Goal: Task Accomplishment & Management: Use online tool/utility

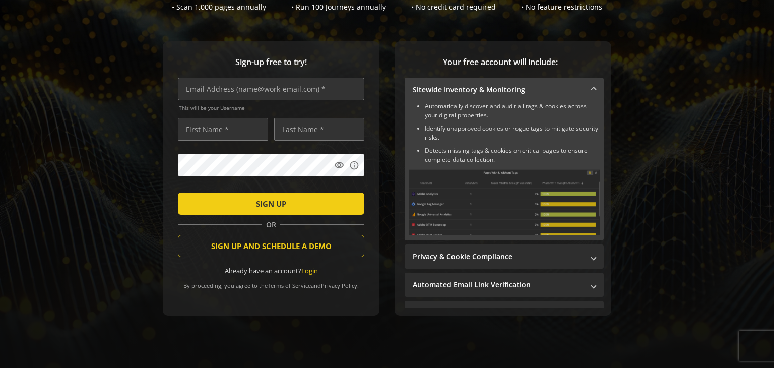
click at [243, 85] on input "text" at bounding box center [271, 89] width 186 height 23
type input "[EMAIL_ADDRESS][DOMAIN_NAME]"
type input "Test"
type input "Latest"
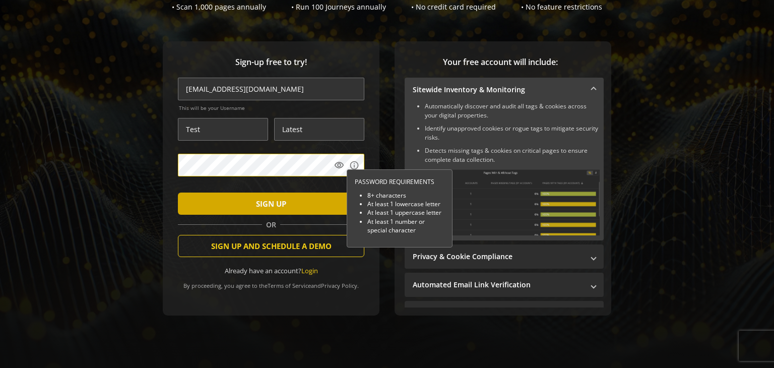
click at [294, 205] on span "submit" at bounding box center [271, 204] width 186 height 24
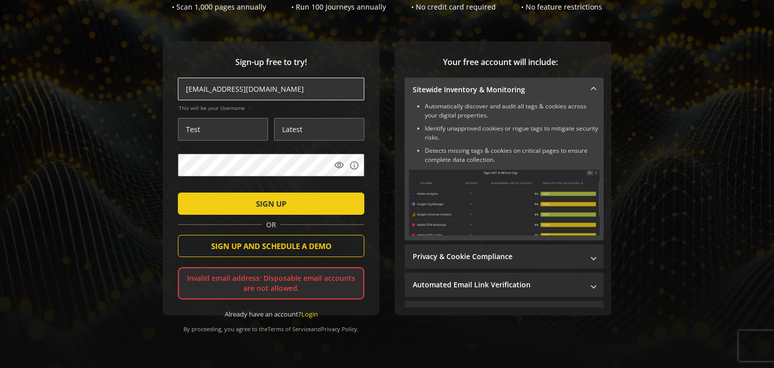
click at [258, 87] on input "[EMAIL_ADDRESS][DOMAIN_NAME]" at bounding box center [271, 89] width 186 height 23
type input "t"
click at [313, 128] on input "Latest" at bounding box center [319, 129] width 90 height 23
type input "L"
click at [224, 124] on input "Test" at bounding box center [223, 129] width 90 height 23
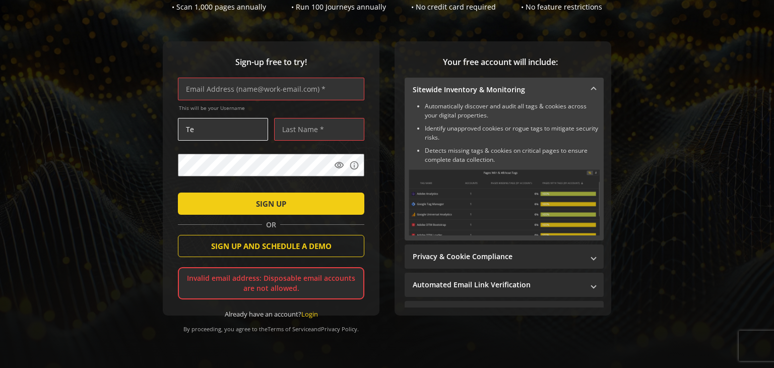
type input "T"
type input "Rock"
click at [315, 126] on input "text" at bounding box center [319, 129] width 90 height 23
type input "Gk"
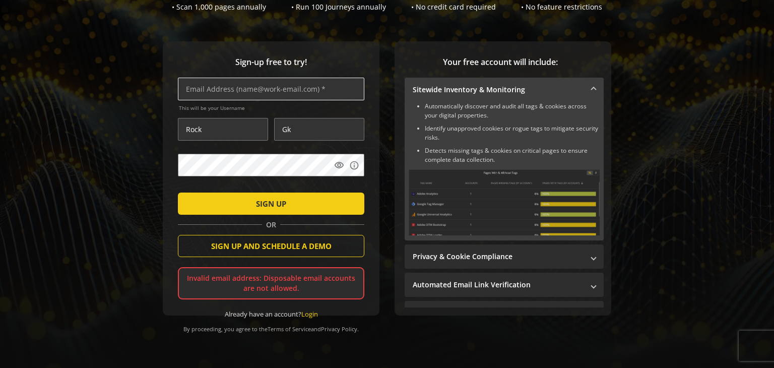
click at [239, 89] on input "text" at bounding box center [271, 89] width 186 height 23
type input "[EMAIL_ADDRESS][DOMAIN_NAME]"
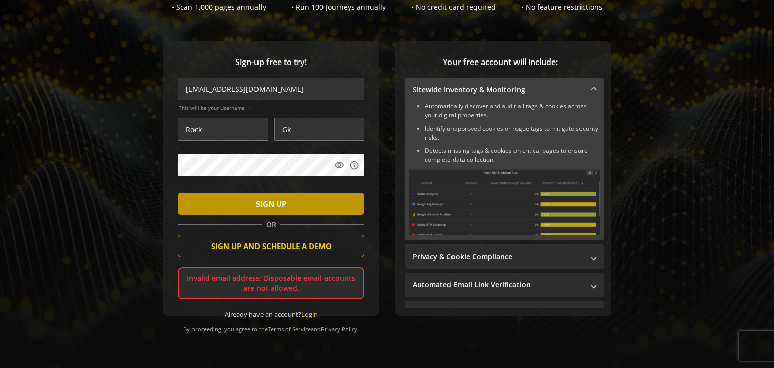
click at [286, 198] on span "submit" at bounding box center [271, 204] width 186 height 24
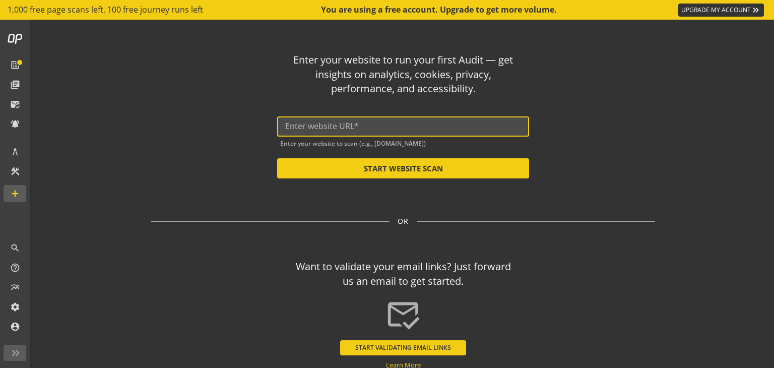
click at [371, 130] on input "text" at bounding box center [403, 126] width 236 height 10
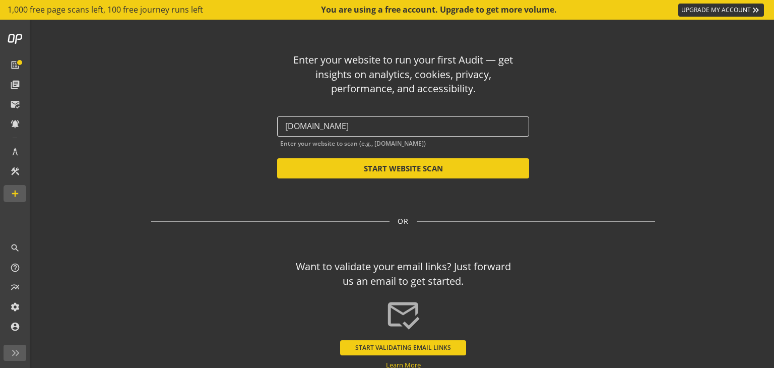
click at [282, 127] on div "[DOMAIN_NAME]" at bounding box center [403, 126] width 252 height 20
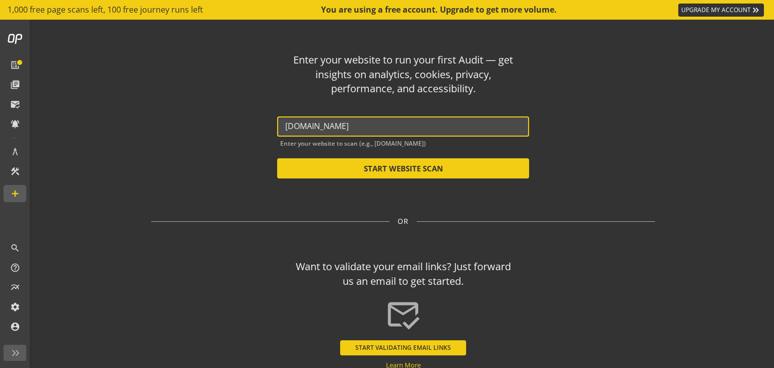
click at [285, 125] on input "[DOMAIN_NAME]" at bounding box center [403, 126] width 236 height 10
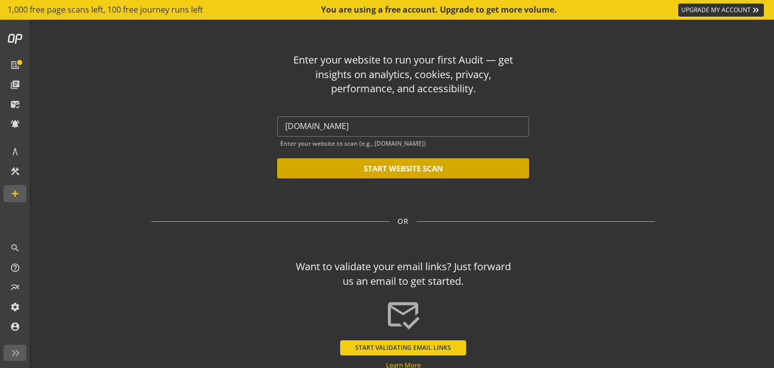
click at [394, 166] on button "START WEBSITE SCAN" at bounding box center [403, 168] width 252 height 20
type input "[URL][DOMAIN_NAME]"
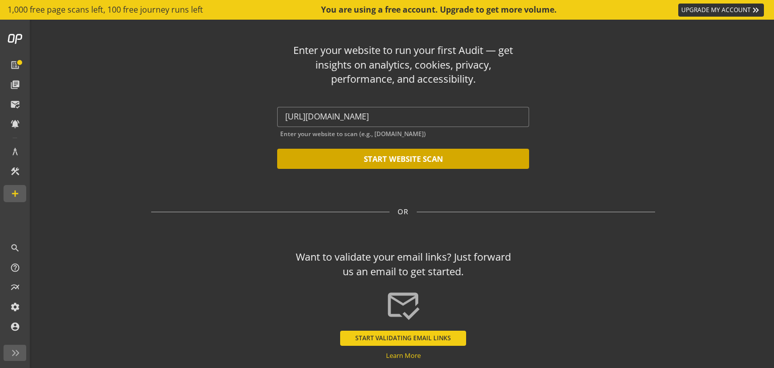
scroll to position [8, 0]
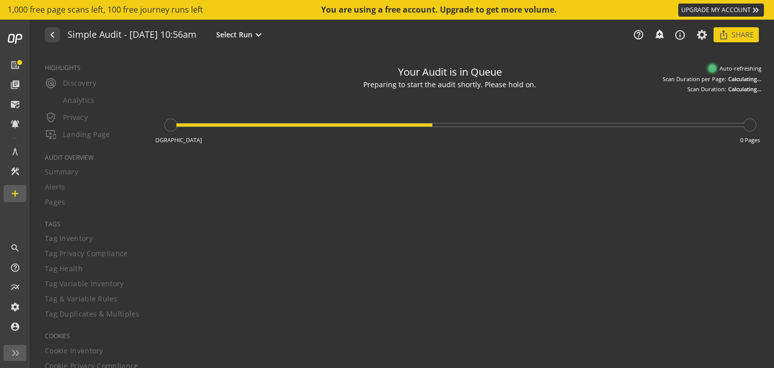
type textarea "Notes can include: -a description of what this audit is validating -changes in …"
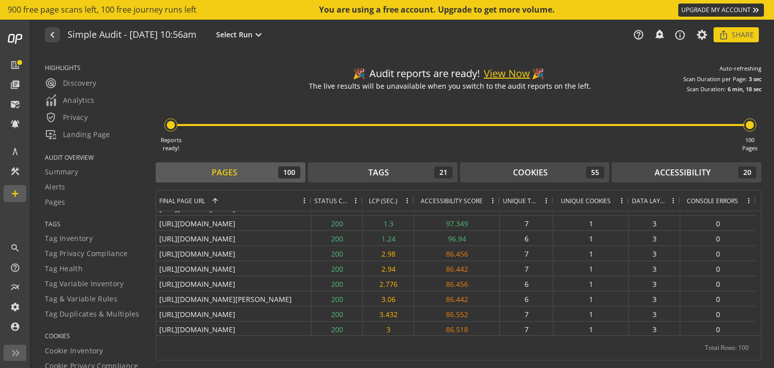
scroll to position [1375, 0]
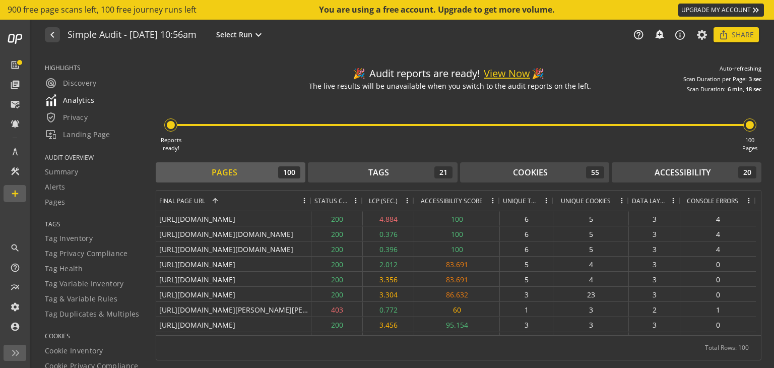
click at [77, 98] on span "Analytics" at bounding box center [70, 100] width 50 height 12
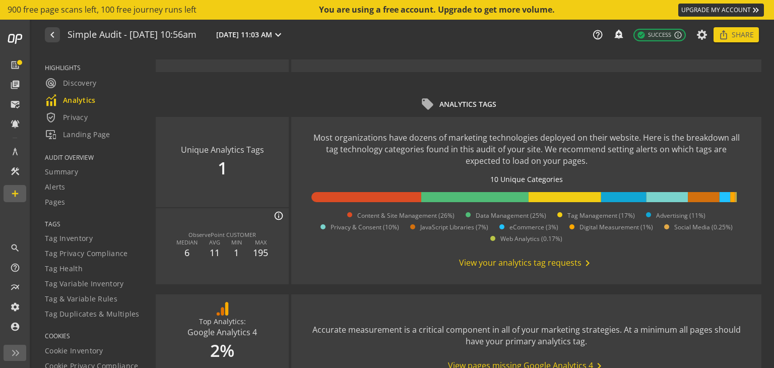
click at [540, 265] on span "View your analytics tag requests chevron_right" at bounding box center [526, 263] width 135 height 12
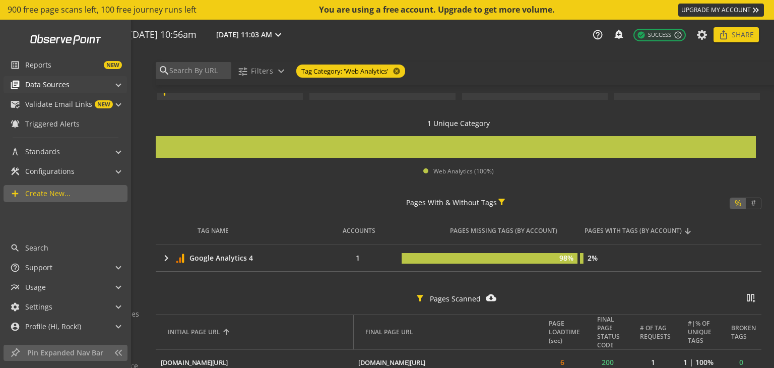
click at [42, 83] on span "Data Sources" at bounding box center [47, 85] width 44 height 10
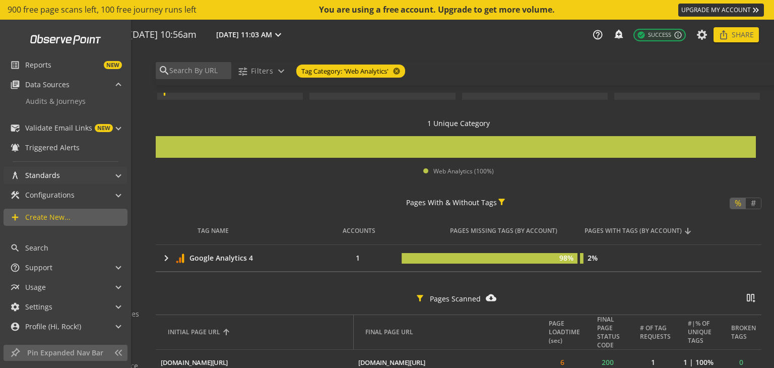
click at [97, 170] on mat-panel-title "architecture Standards" at bounding box center [59, 175] width 98 height 17
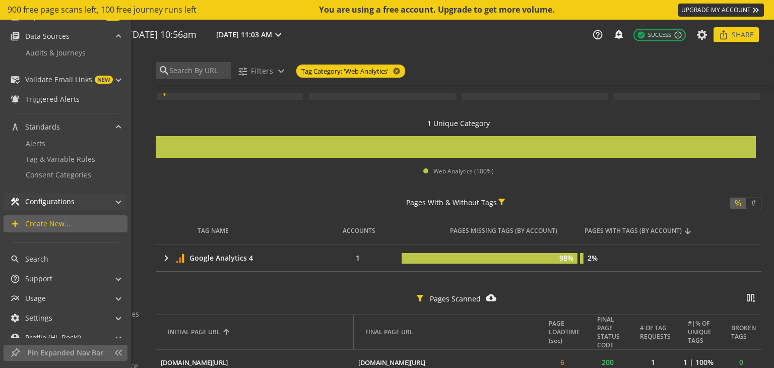
click at [103, 202] on mat-panel-title "construction Configurations" at bounding box center [59, 201] width 98 height 17
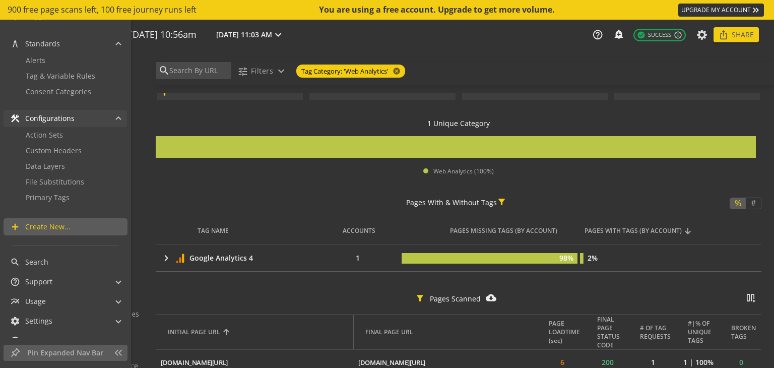
scroll to position [139, 0]
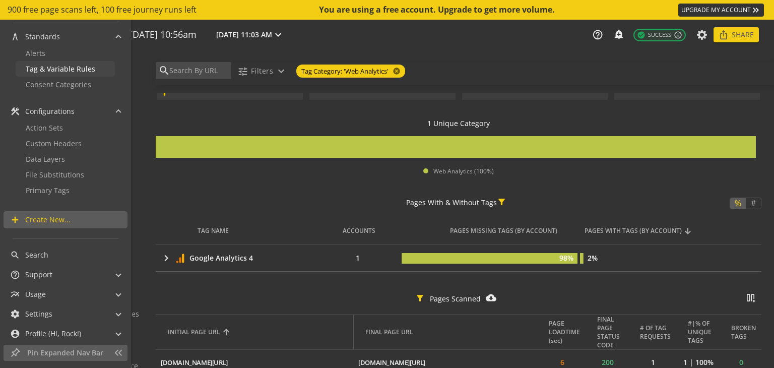
click at [68, 71] on span "Tag & Variable Rules" at bounding box center [61, 69] width 70 height 10
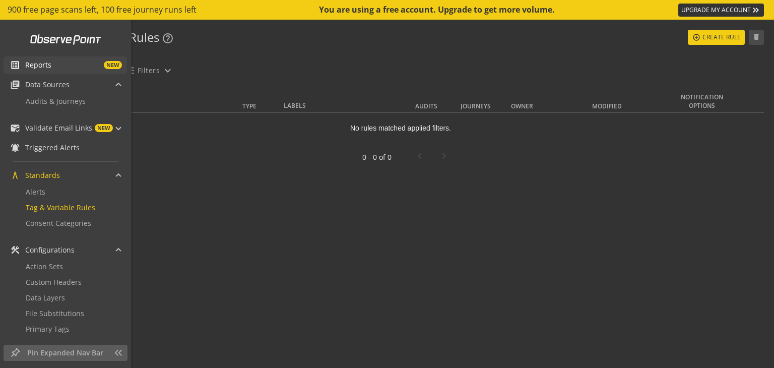
click at [55, 63] on span "NEW" at bounding box center [86, 65] width 71 height 8
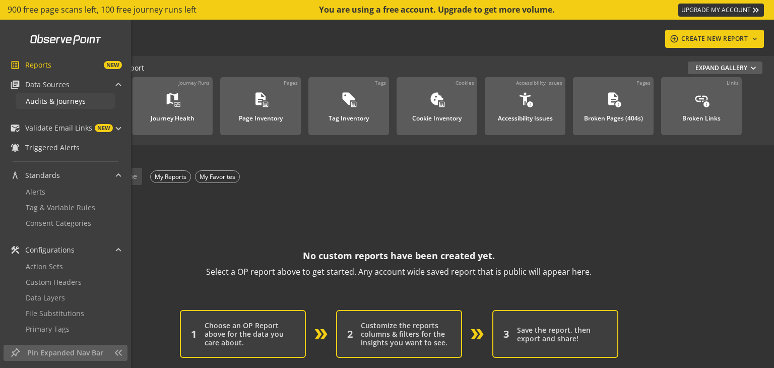
click at [79, 100] on span "Audits & Journeys" at bounding box center [56, 101] width 60 height 10
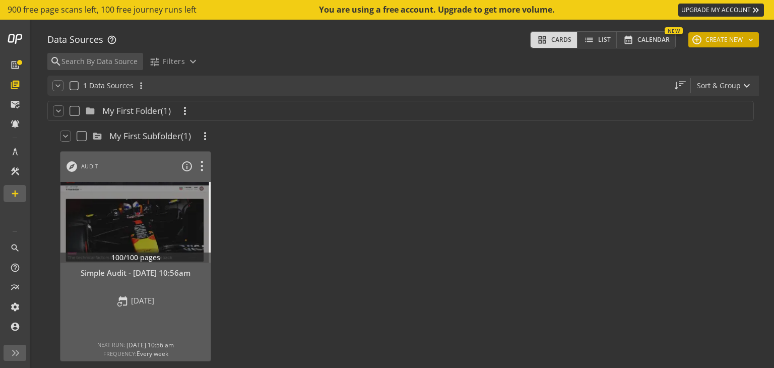
click at [712, 38] on button "add CREATE NEW keyboard_arrow_down" at bounding box center [724, 39] width 71 height 15
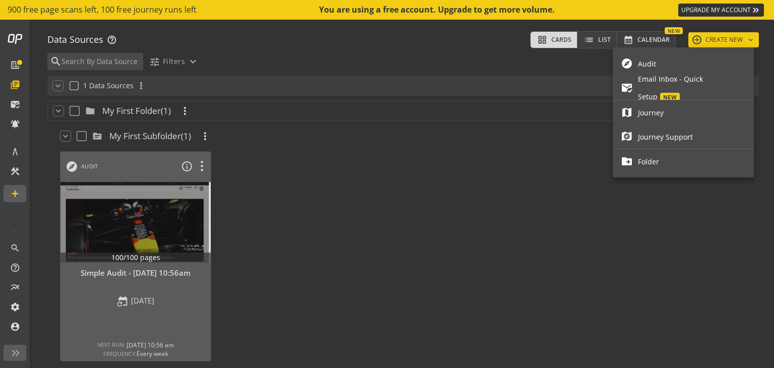
click at [665, 117] on span "Journey" at bounding box center [692, 113] width 108 height 18
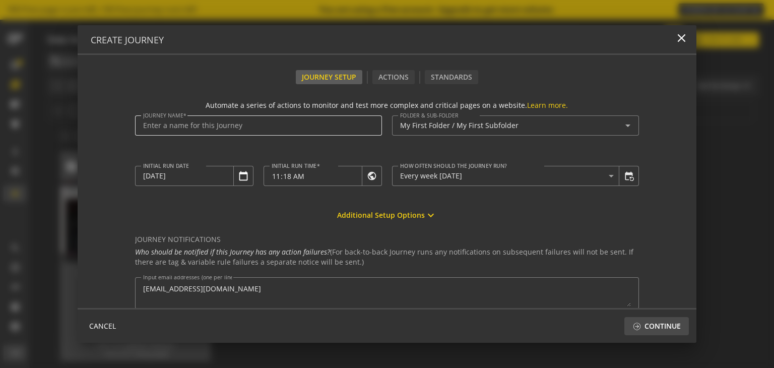
click at [214, 126] on input "Journey Name" at bounding box center [258, 125] width 231 height 9
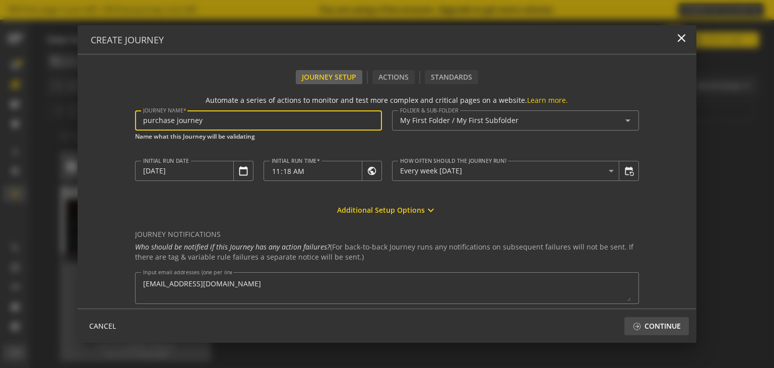
scroll to position [100, 0]
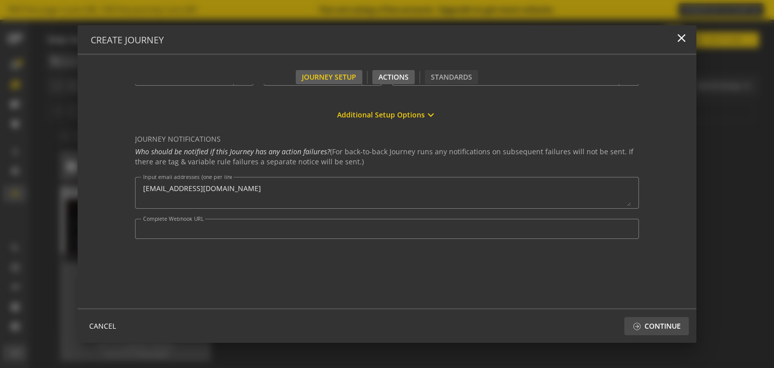
type input "purchase journey"
click at [395, 72] on div "Actions" at bounding box center [393, 77] width 42 height 14
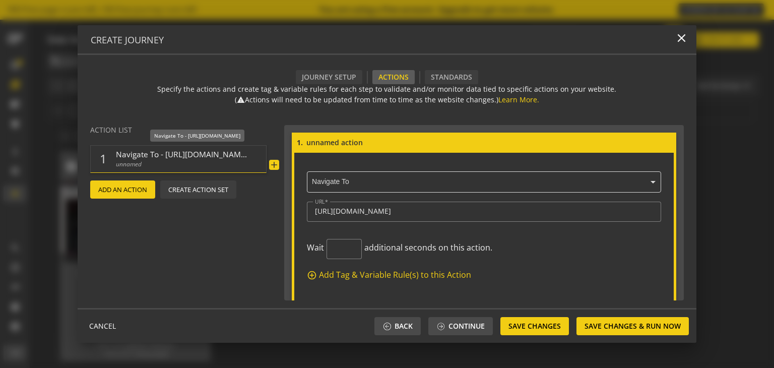
click at [218, 160] on span "unnamed" at bounding box center [181, 164] width 131 height 9
click at [185, 158] on span "Navigate To - [URL][DOMAIN_NAME]" at bounding box center [181, 154] width 131 height 11
click at [181, 157] on span "Navigate To - [URL][DOMAIN_NAME]" at bounding box center [181, 154] width 131 height 11
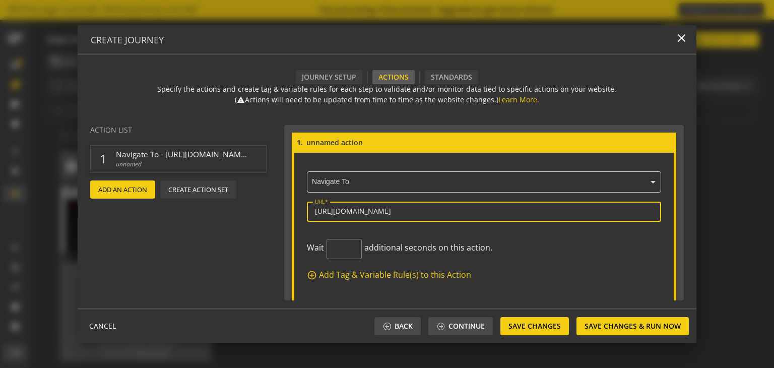
click at [378, 210] on input "[URL][DOMAIN_NAME]" at bounding box center [484, 211] width 339 height 9
type input "h"
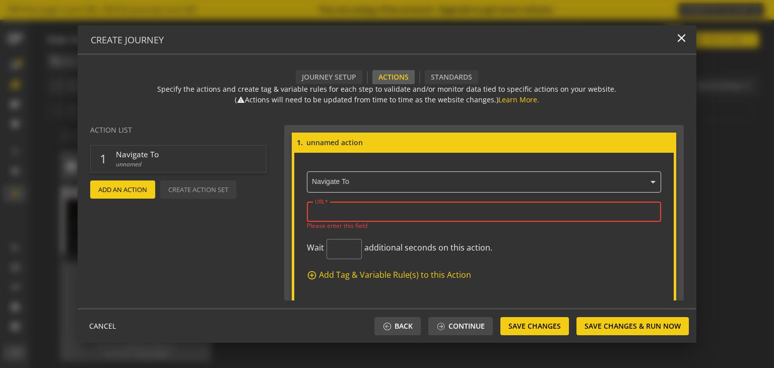
paste input "[URL][DOMAIN_NAME][DOMAIN_NAME]"
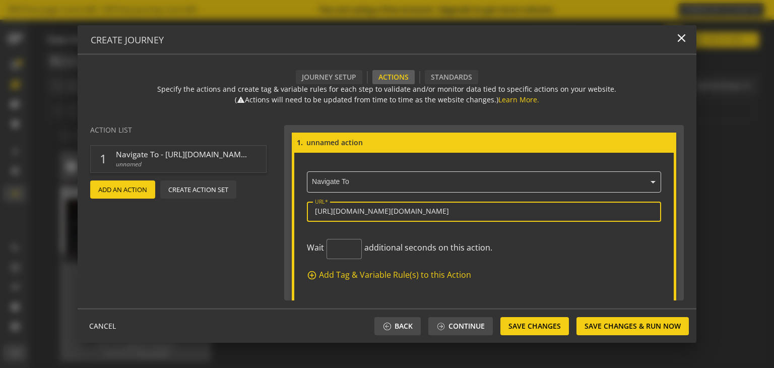
scroll to position [42, 0]
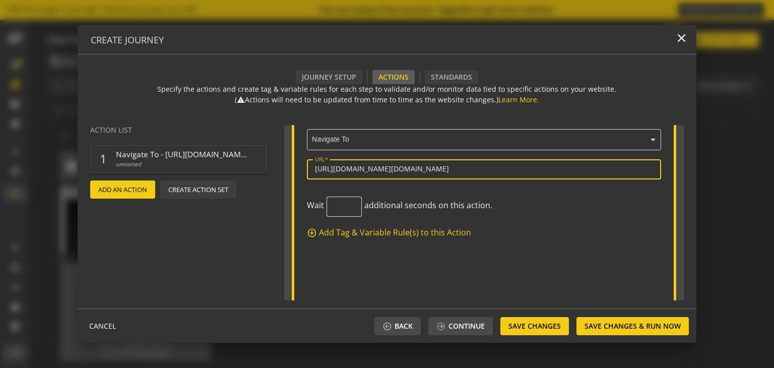
type input "[URL][DOMAIN_NAME][DOMAIN_NAME]"
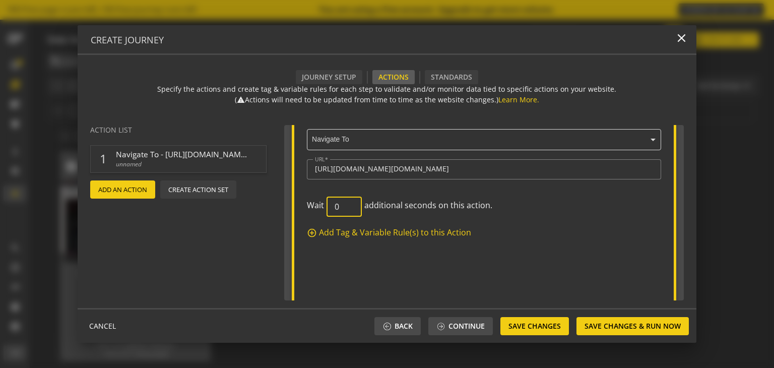
click at [348, 208] on input "0" at bounding box center [344, 207] width 19 height 10
click at [348, 203] on input "1" at bounding box center [344, 207] width 19 height 10
click at [348, 203] on input "2" at bounding box center [344, 207] width 19 height 10
click at [348, 203] on input "3" at bounding box center [344, 207] width 19 height 10
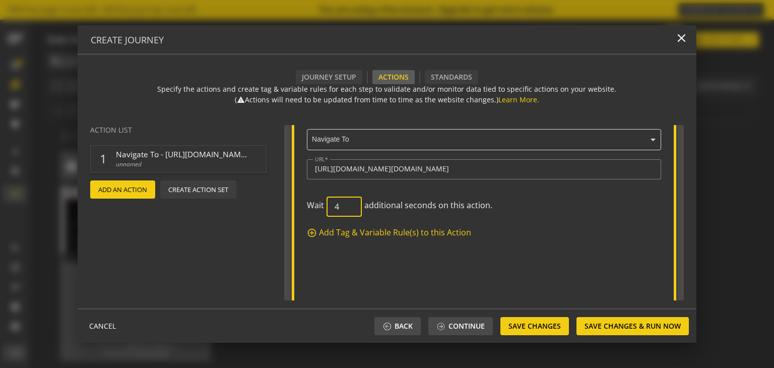
click at [348, 203] on input "4" at bounding box center [344, 207] width 19 height 10
click at [348, 203] on input "5" at bounding box center [344, 207] width 19 height 10
click at [348, 203] on input "6" at bounding box center [344, 207] width 19 height 10
click at [348, 203] on input "7" at bounding box center [344, 207] width 19 height 10
click at [348, 203] on input "8" at bounding box center [344, 207] width 19 height 10
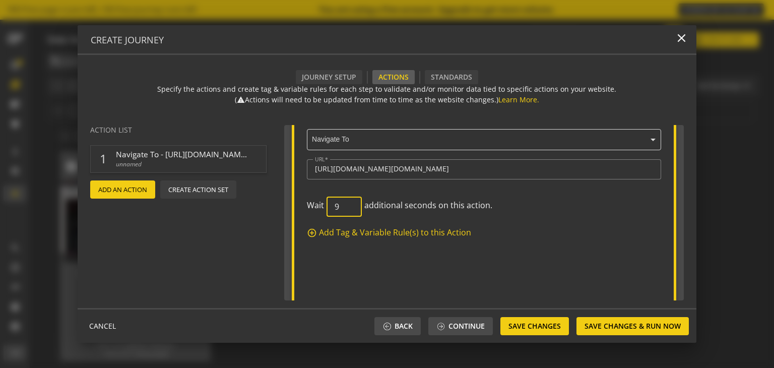
click at [348, 203] on input "9" at bounding box center [344, 207] width 19 height 10
click at [348, 203] on input "10" at bounding box center [344, 207] width 19 height 10
click at [348, 203] on input "11" at bounding box center [344, 207] width 19 height 10
click at [348, 203] on input "12" at bounding box center [344, 207] width 19 height 10
click at [348, 203] on input "13" at bounding box center [344, 207] width 19 height 10
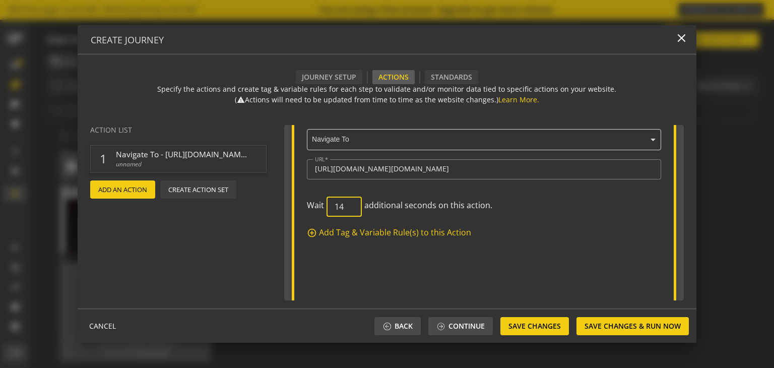
click at [348, 203] on input "14" at bounding box center [344, 207] width 19 height 10
click at [348, 203] on input "15" at bounding box center [344, 207] width 19 height 10
click at [348, 203] on input "16" at bounding box center [344, 207] width 19 height 10
click at [348, 203] on input "17" at bounding box center [344, 207] width 19 height 10
click at [348, 203] on input "18" at bounding box center [344, 207] width 19 height 10
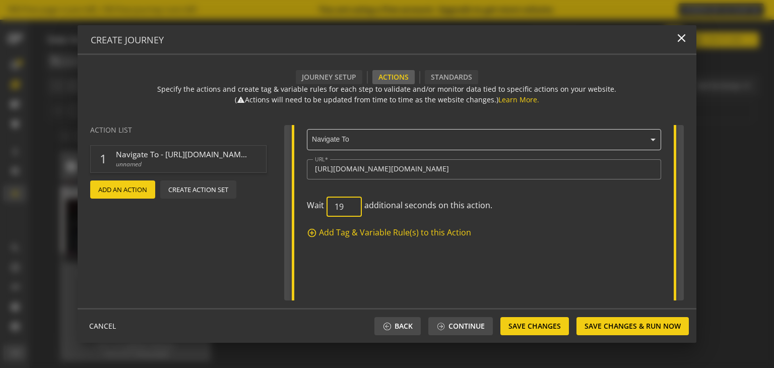
click at [348, 203] on input "19" at bounding box center [344, 207] width 19 height 10
click at [348, 203] on input "20" at bounding box center [344, 207] width 19 height 10
click at [348, 203] on input "21" at bounding box center [344, 207] width 19 height 10
click at [348, 203] on input "22" at bounding box center [344, 207] width 19 height 10
click at [348, 203] on input "23" at bounding box center [344, 207] width 19 height 10
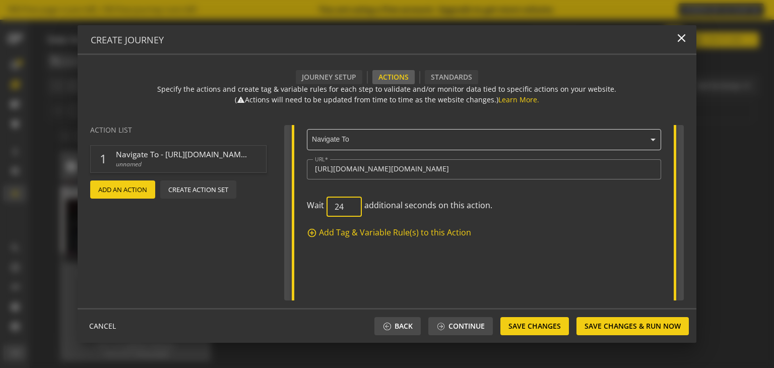
click at [348, 203] on input "24" at bounding box center [344, 207] width 19 height 10
click at [348, 203] on input "25" at bounding box center [344, 207] width 19 height 10
click at [348, 203] on input "26" at bounding box center [344, 207] width 19 height 10
click at [348, 203] on input "27" at bounding box center [344, 207] width 19 height 10
click at [348, 203] on input "28" at bounding box center [344, 207] width 19 height 10
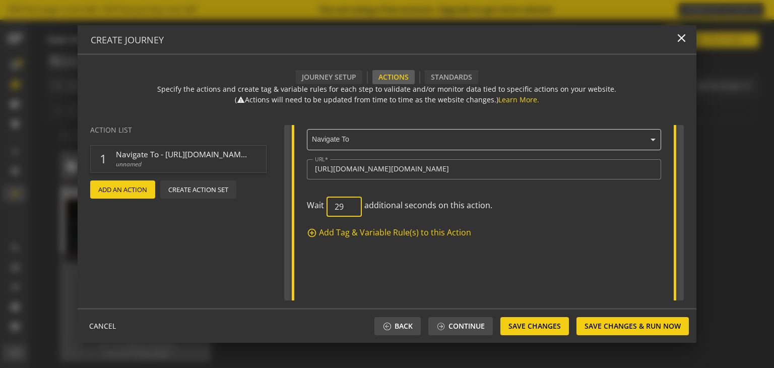
click at [348, 203] on input "29" at bounding box center [344, 207] width 19 height 10
type input "30"
click at [348, 203] on input "30" at bounding box center [344, 207] width 19 height 10
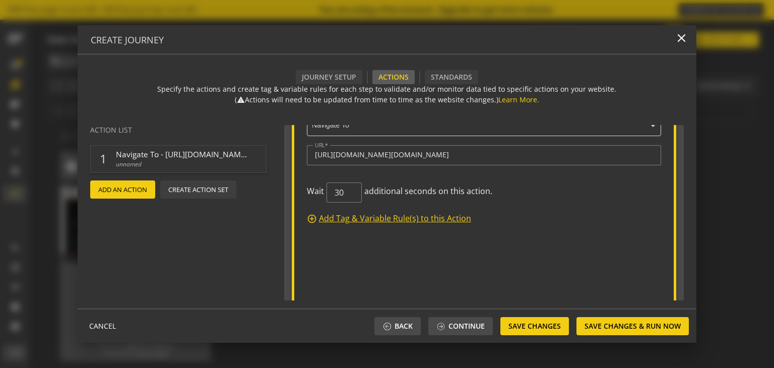
click at [374, 219] on span "Add Tag & Variable Rule(s) to this Action" at bounding box center [395, 219] width 152 height 12
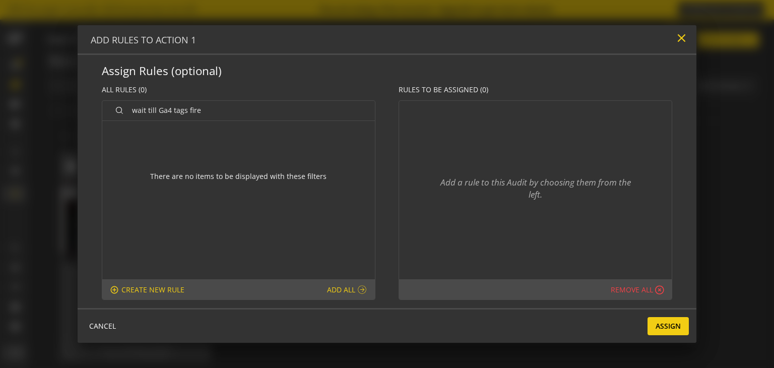
type input "wait till Ga4 tags fire"
click at [675, 35] on mat-icon "close" at bounding box center [682, 38] width 14 height 14
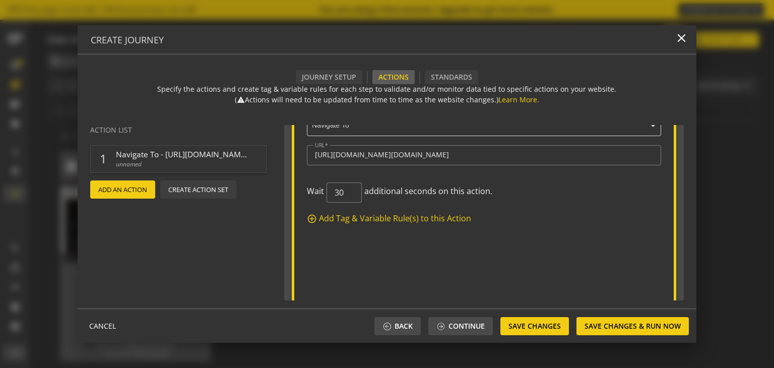
click at [124, 186] on span "Add An Action" at bounding box center [122, 189] width 49 height 18
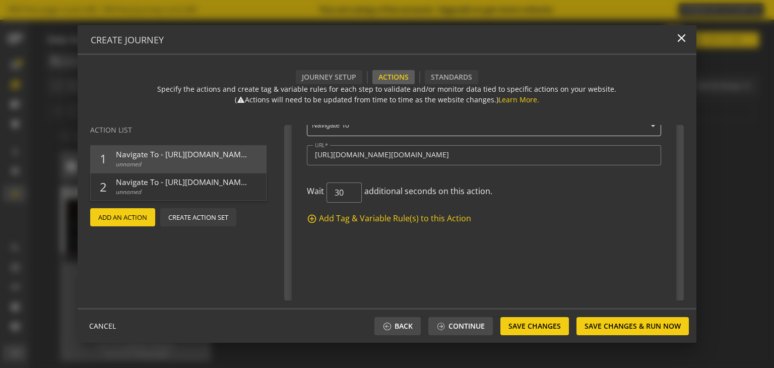
scroll to position [249, 0]
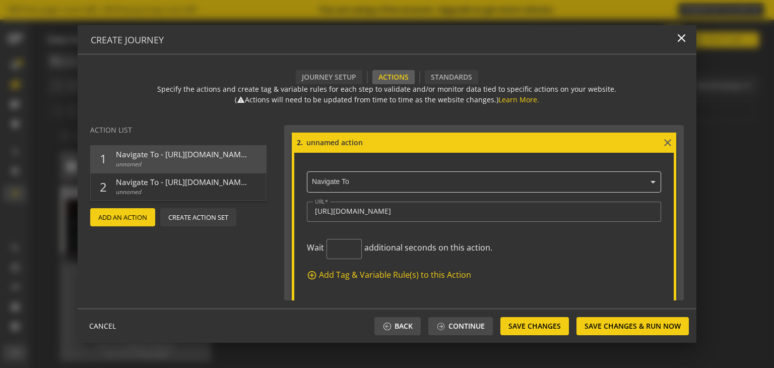
click at [340, 178] on input "text" at bounding box center [487, 182] width 350 height 9
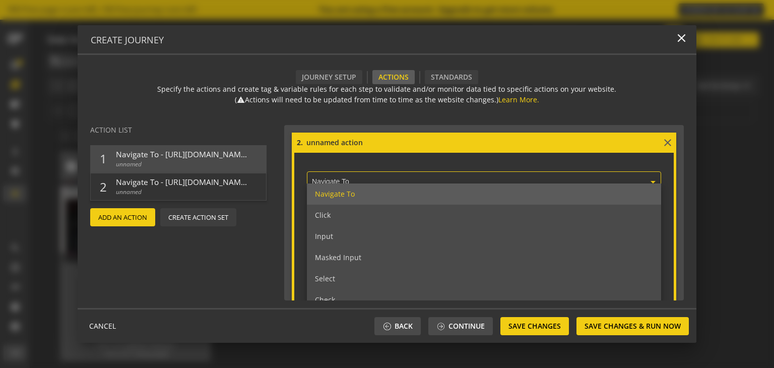
click at [340, 178] on input "text" at bounding box center [487, 182] width 350 height 9
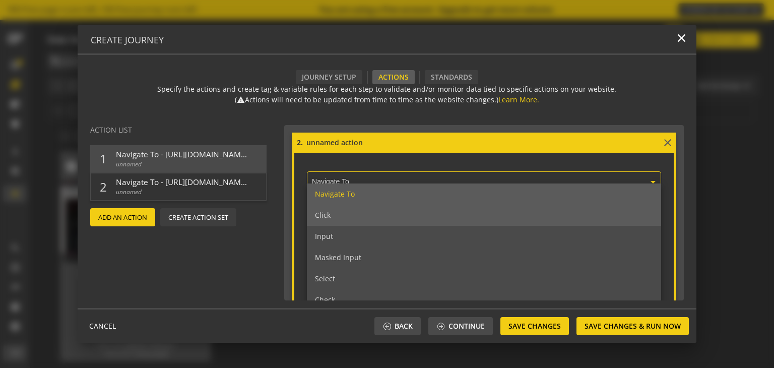
click at [334, 215] on div "Click" at bounding box center [484, 215] width 355 height 21
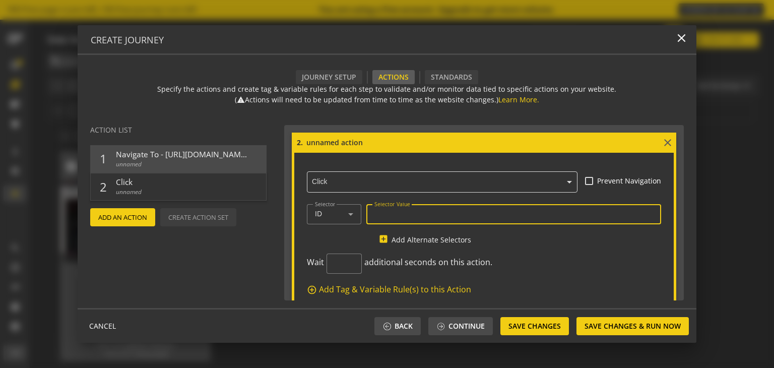
click at [415, 212] on input "Selector Value" at bounding box center [513, 214] width 279 height 9
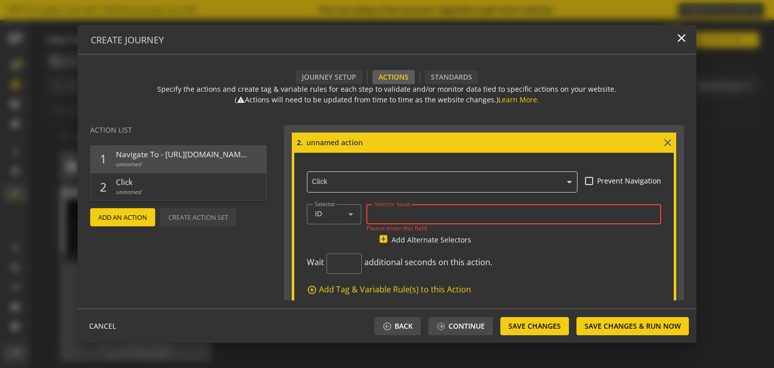
click at [397, 210] on input "Selector Value" at bounding box center [513, 214] width 279 height 9
click at [350, 216] on icon at bounding box center [351, 214] width 12 height 12
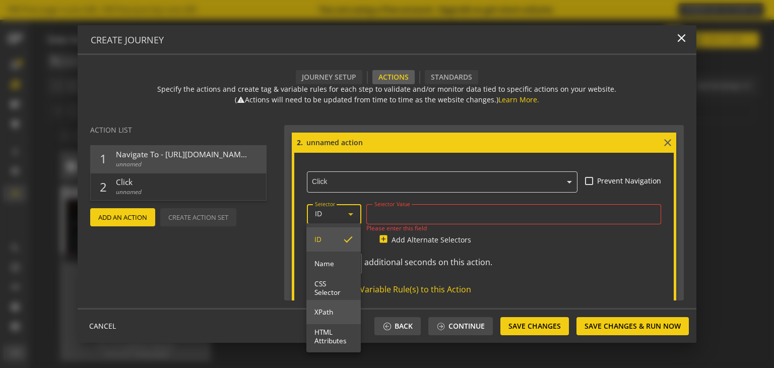
click at [339, 307] on mat-option "XPath" at bounding box center [333, 312] width 54 height 24
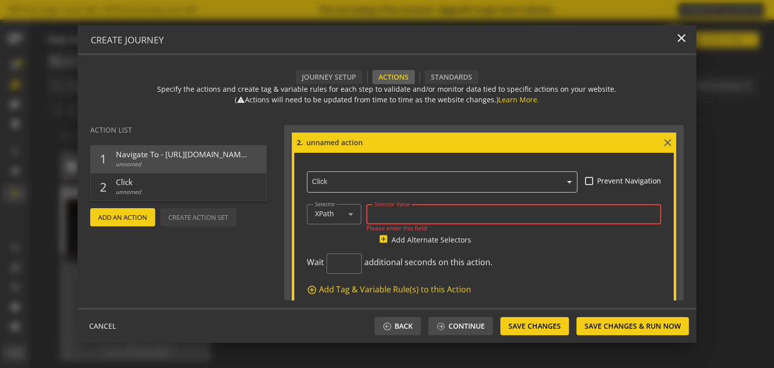
click at [387, 212] on input "Selector Value" at bounding box center [513, 214] width 279 height 9
paste input "/html/body/div[2]/main"
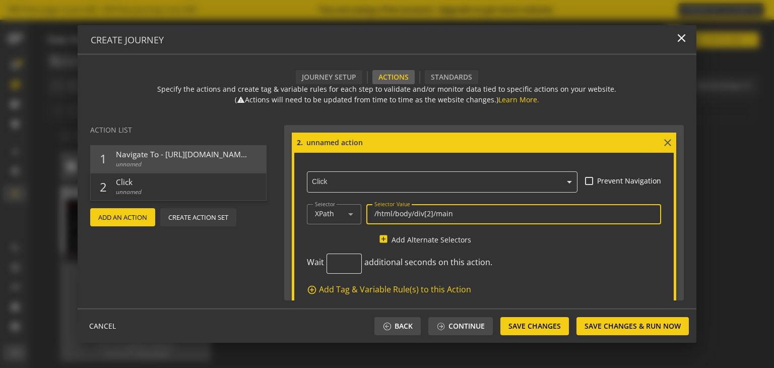
type input "/html/body/div[2]/main"
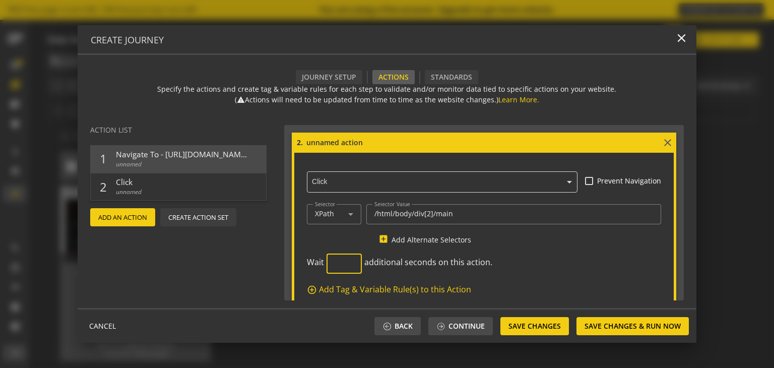
click at [341, 264] on input "number" at bounding box center [344, 264] width 19 height 10
type input "1"
type input "6"
click at [607, 321] on span "Save Changes & Run Now" at bounding box center [633, 326] width 96 height 18
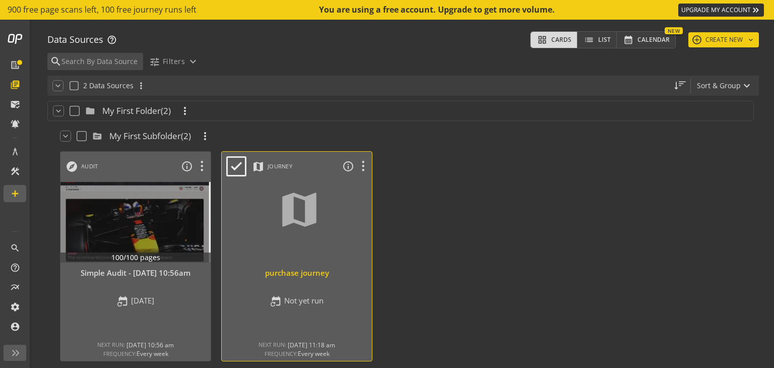
click at [283, 247] on div at bounding box center [297, 222] width 158 height 85
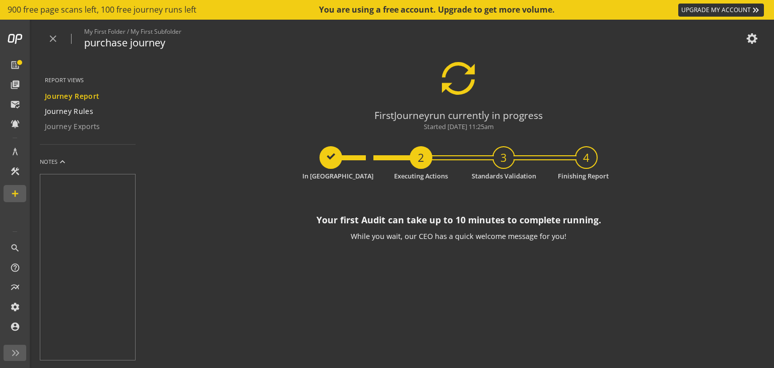
click at [87, 112] on span "Journey Rules" at bounding box center [69, 111] width 48 height 10
click at [77, 95] on span "Journey Report" at bounding box center [71, 96] width 52 height 10
click at [77, 95] on span "Journey Report" at bounding box center [72, 96] width 54 height 10
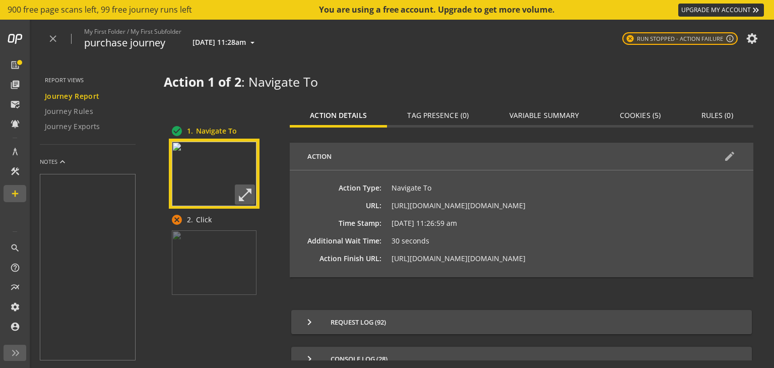
scroll to position [36, 0]
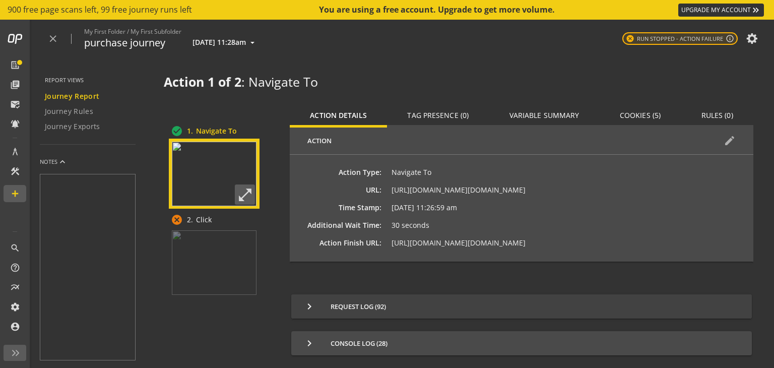
click at [370, 305] on span "keyboard_arrow_right Request Log (92)" at bounding box center [519, 306] width 432 height 12
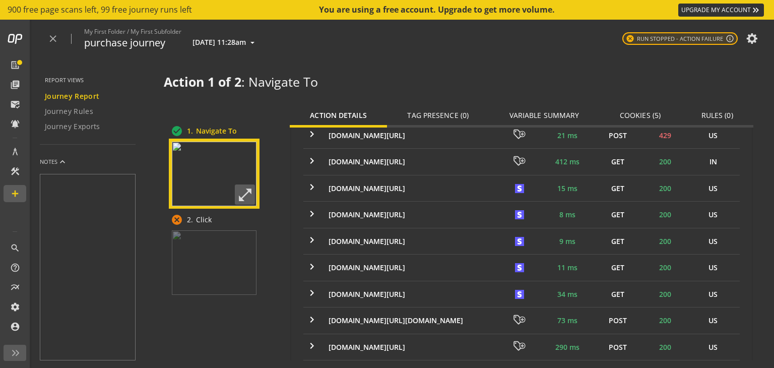
scroll to position [2314, 0]
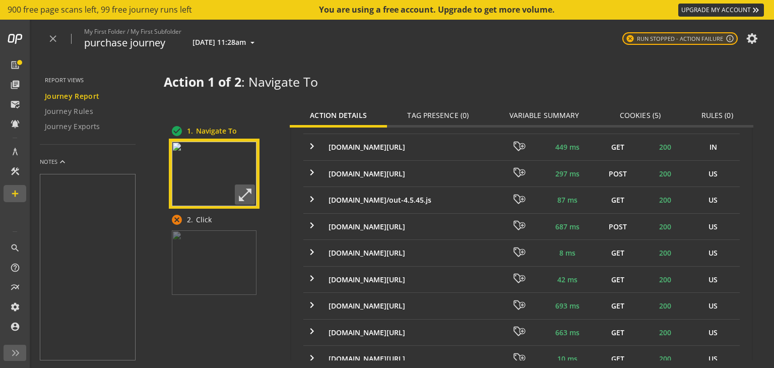
click at [445, 114] on span "Tag Presence (0)" at bounding box center [437, 115] width 61 height 7
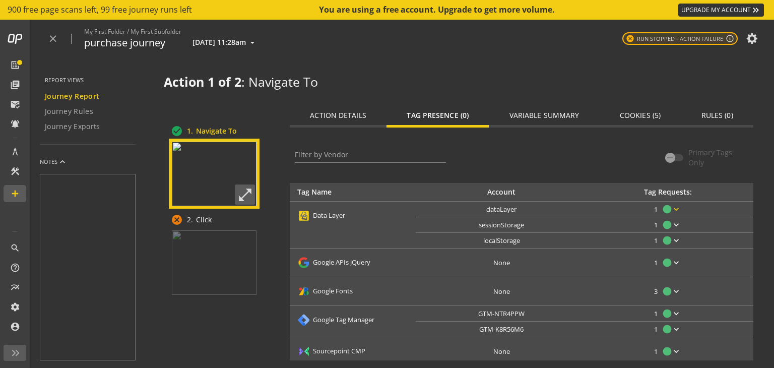
click at [676, 208] on mat-icon "keyboard_arrow_down" at bounding box center [676, 209] width 10 height 10
click at [673, 210] on div at bounding box center [387, 184] width 774 height 368
click at [662, 208] on mat-icon "circle" at bounding box center [667, 209] width 10 height 10
click at [504, 210] on div at bounding box center [387, 184] width 774 height 368
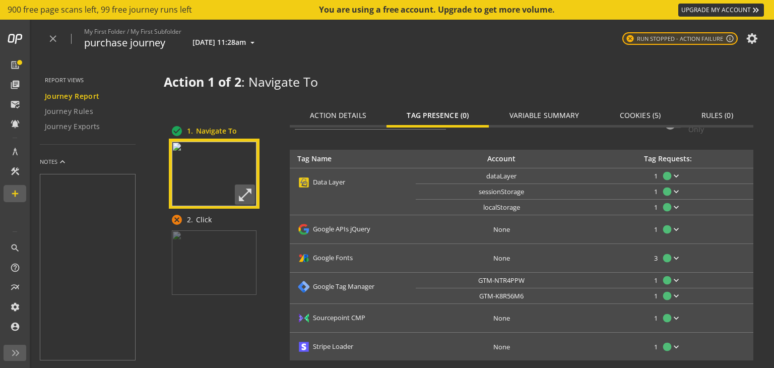
scroll to position [48, 0]
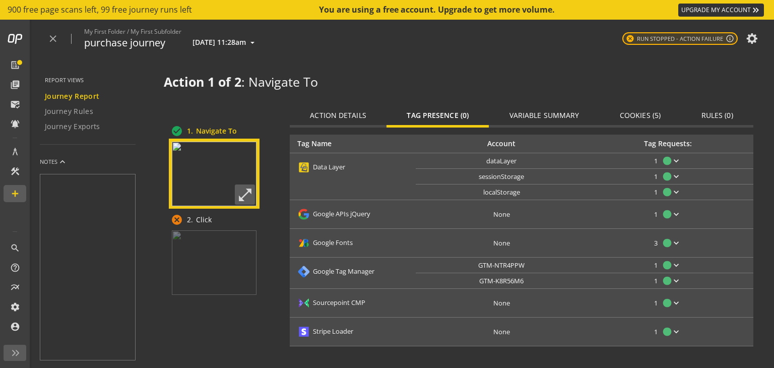
click at [537, 112] on span "Variable Summary" at bounding box center [545, 115] width 70 height 7
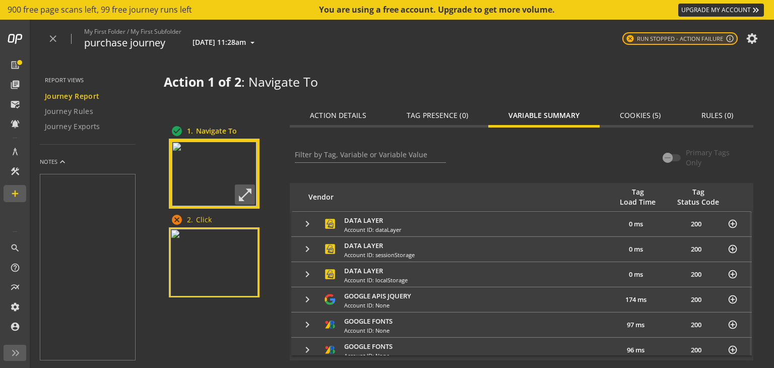
click at [178, 282] on img at bounding box center [214, 263] width 88 height 68
